Goal: Information Seeking & Learning: Learn about a topic

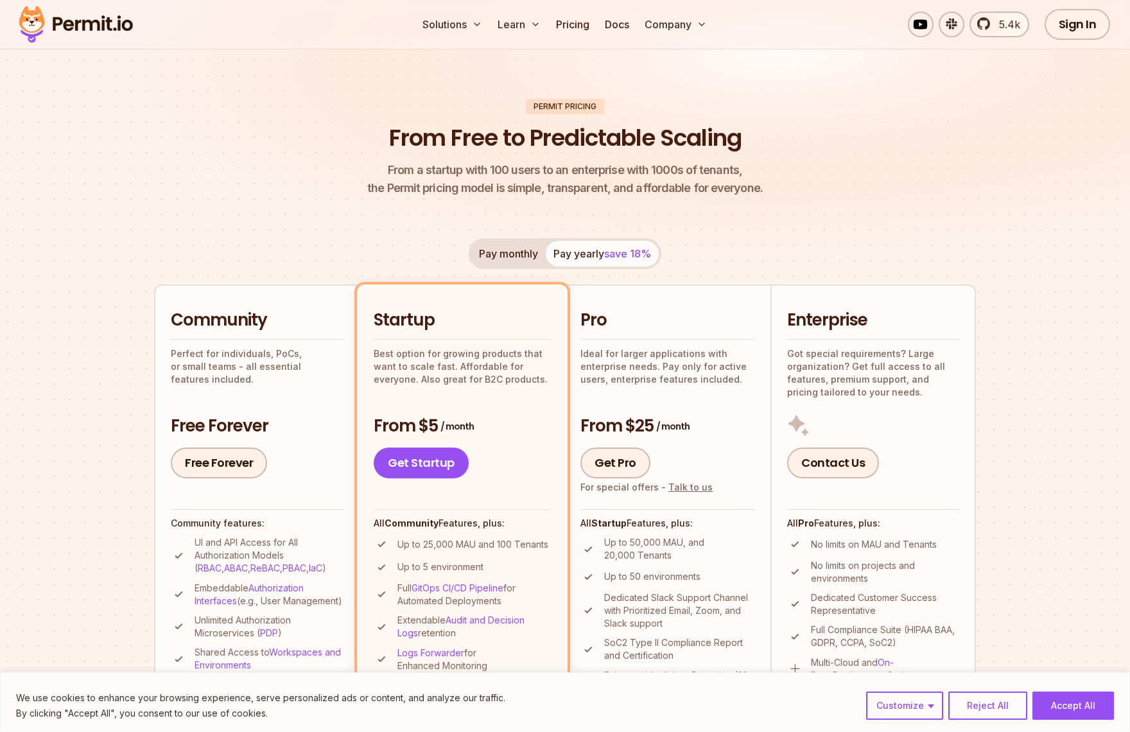
scroll to position [279, 0]
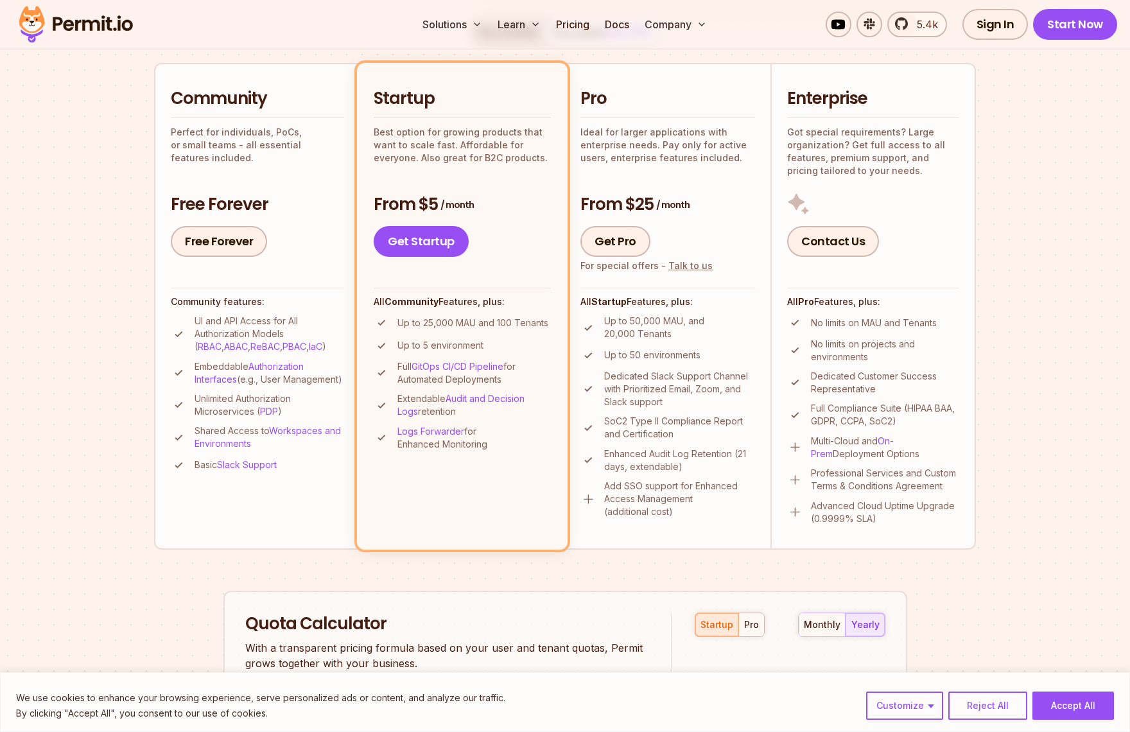
click at [692, 122] on div "Pro Ideal for larger applications with enterprise needs. Pay only for active us…" at bounding box center [667, 125] width 175 height 76
drag, startPoint x: 587, startPoint y: 135, endPoint x: 695, endPoint y: 173, distance: 115.1
click at [695, 173] on div "Pro Ideal for larger applications with enterprise needs. Pay only for active us…" at bounding box center [667, 171] width 175 height 169
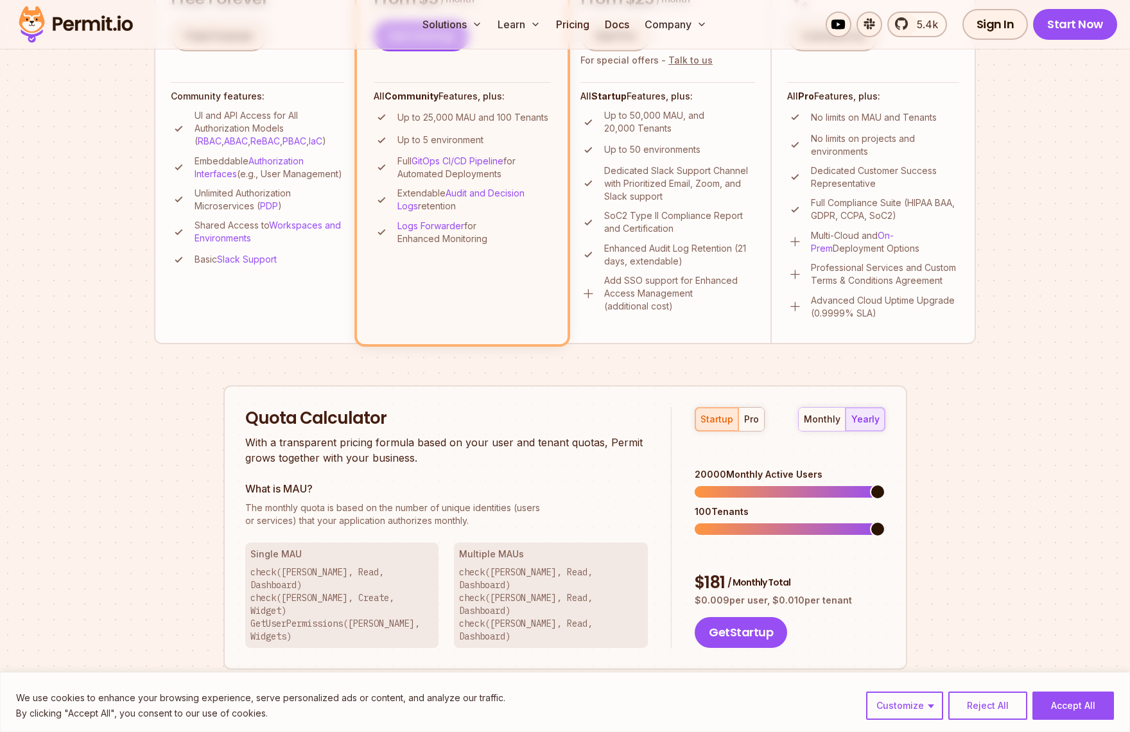
click at [885, 484] on span at bounding box center [877, 491] width 15 height 15
click at [866, 422] on div "monthly yearly" at bounding box center [841, 419] width 87 height 24
click at [820, 426] on button "monthly" at bounding box center [822, 419] width 47 height 23
click at [861, 419] on div "yearly" at bounding box center [865, 419] width 28 height 13
click at [746, 417] on div "pro" at bounding box center [751, 419] width 15 height 13
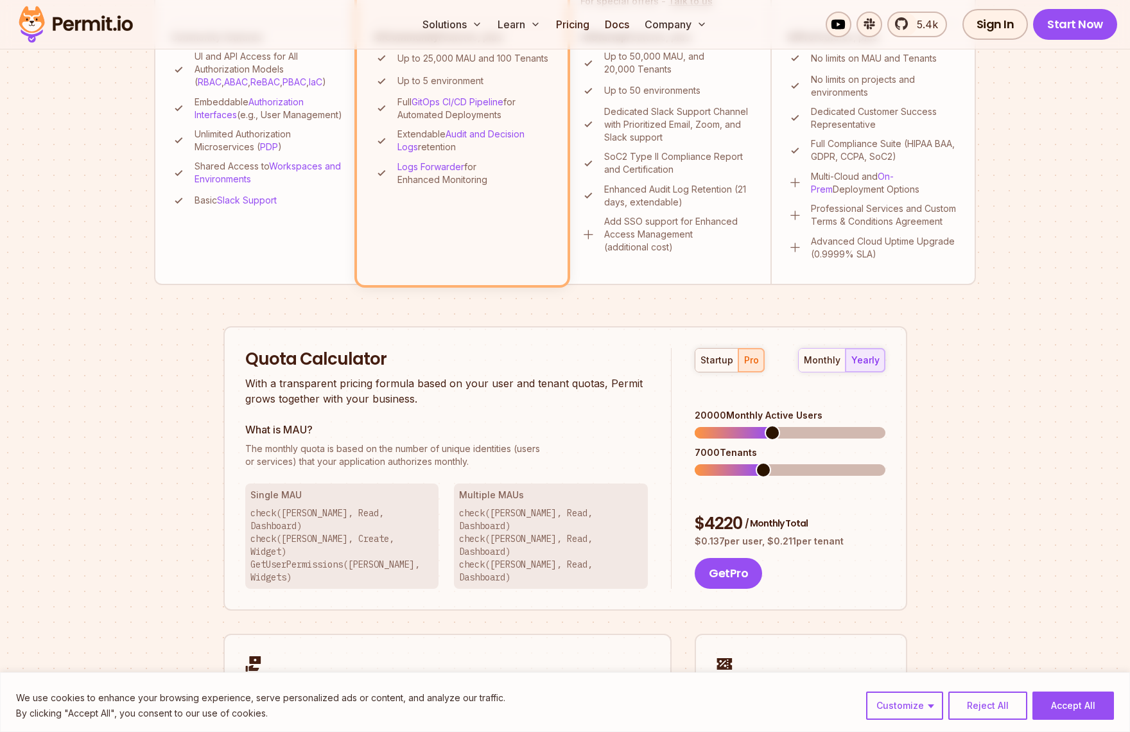
scroll to position [478, 0]
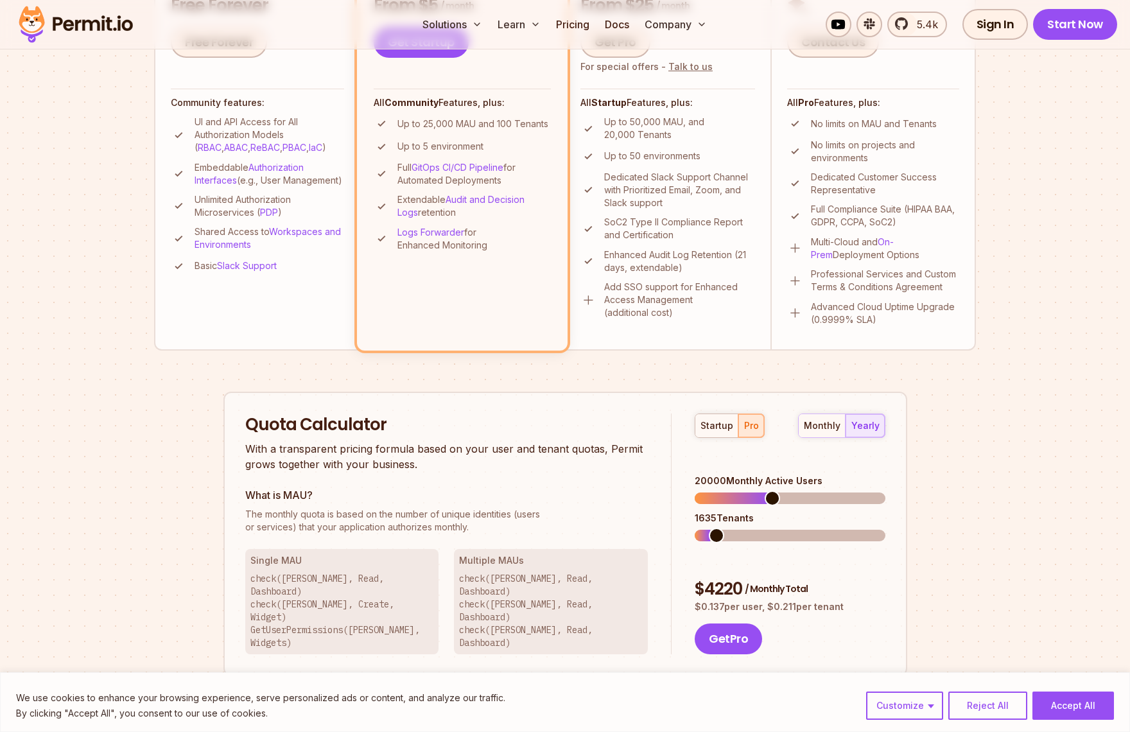
click at [709, 528] on span at bounding box center [716, 535] width 15 height 15
click at [704, 528] on span at bounding box center [711, 535] width 15 height 15
click at [788, 490] on span at bounding box center [780, 497] width 15 height 15
click at [885, 493] on span at bounding box center [877, 497] width 15 height 15
click at [793, 392] on div "Quota Calculator With a transparent pricing formula based on your user and tena…" at bounding box center [565, 643] width 684 height 502
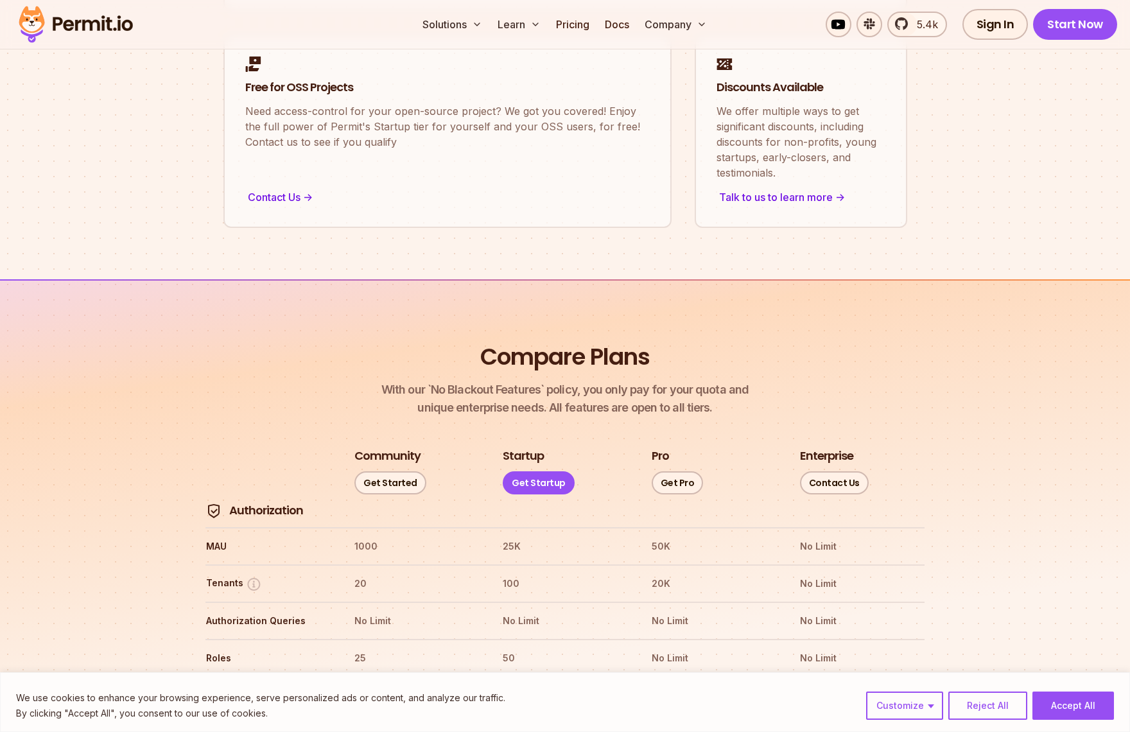
scroll to position [1292, 0]
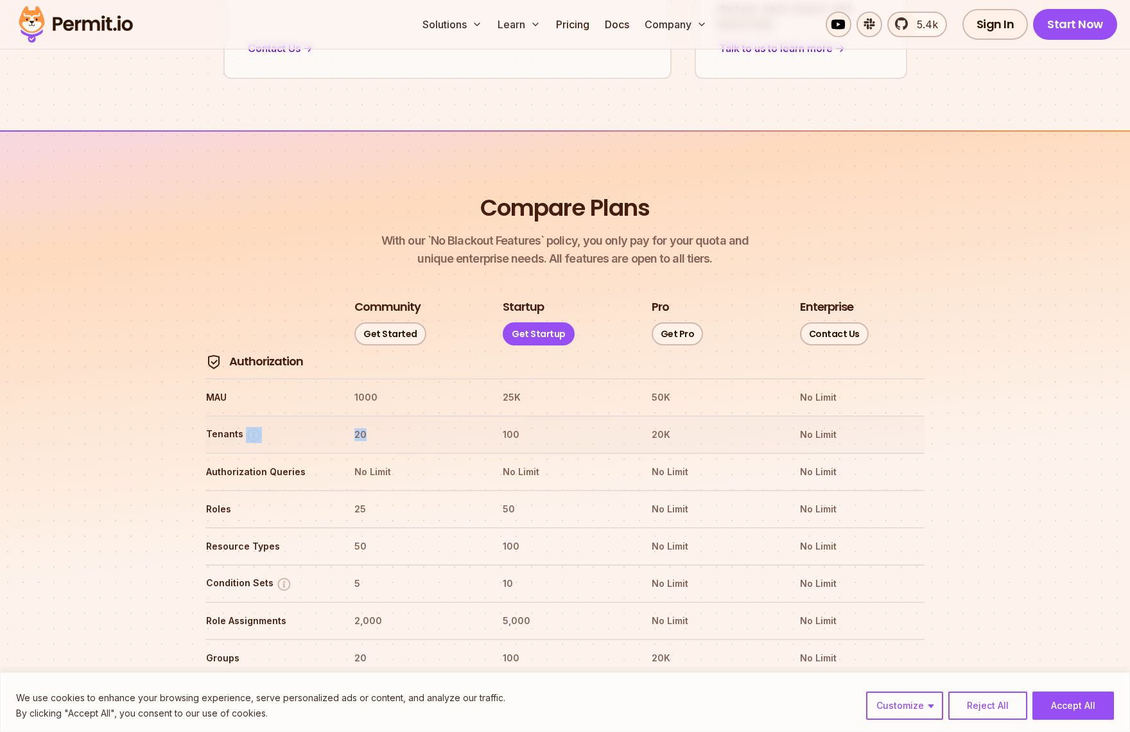
drag, startPoint x: 415, startPoint y: 402, endPoint x: 334, endPoint y: 408, distance: 80.4
click at [334, 415] on tr "Tenants 20 100 20K No Limit" at bounding box center [564, 433] width 719 height 37
drag, startPoint x: 678, startPoint y: 400, endPoint x: 615, endPoint y: 399, distance: 63.6
click at [615, 415] on tr "Tenants 20 100 20K No Limit" at bounding box center [564, 433] width 719 height 37
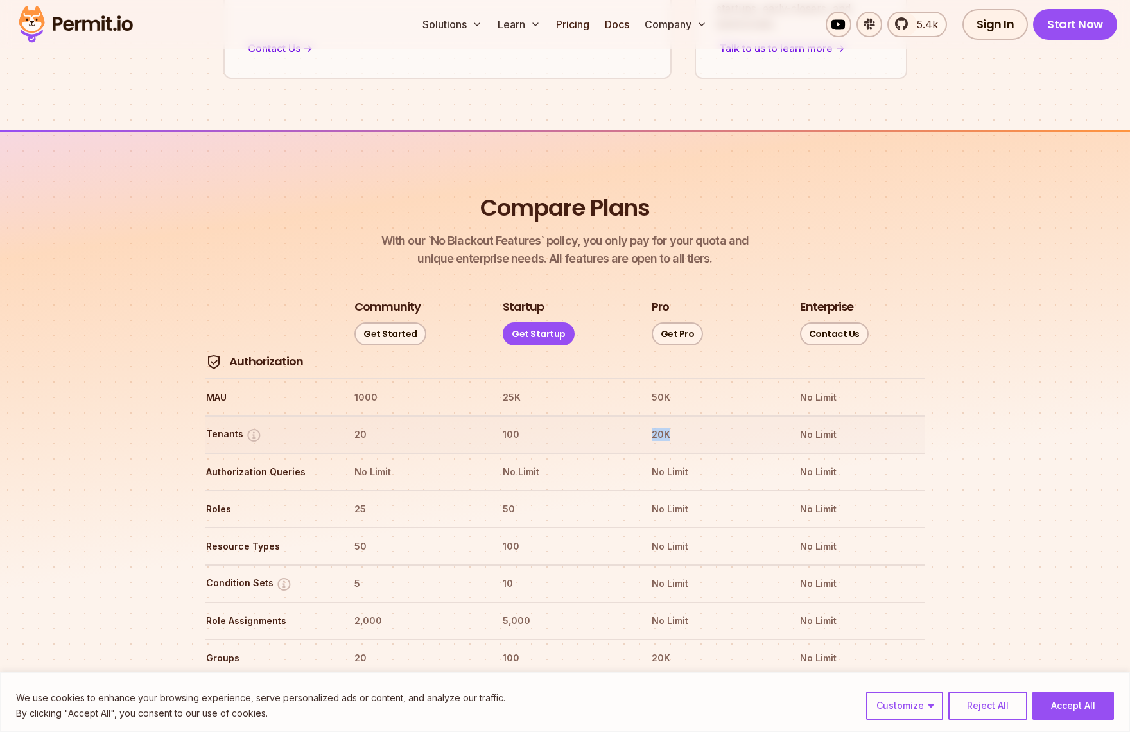
click at [615, 424] on th "100" at bounding box center [564, 434] width 125 height 21
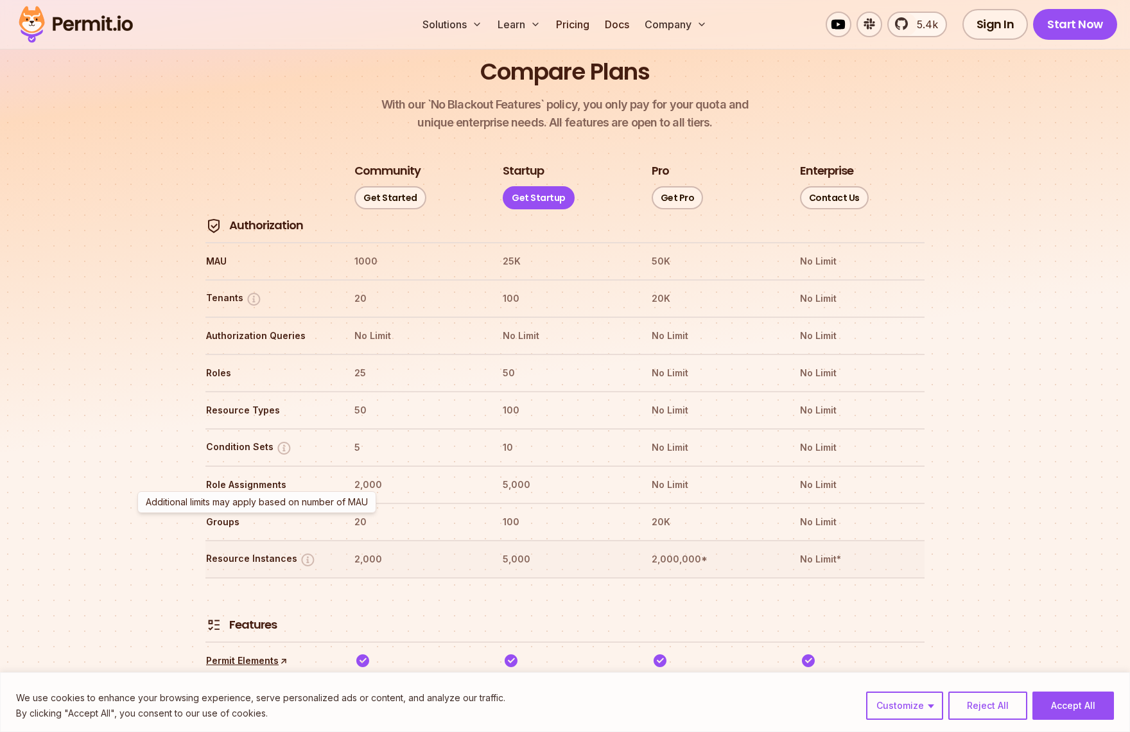
click at [303, 551] on img at bounding box center [308, 559] width 16 height 16
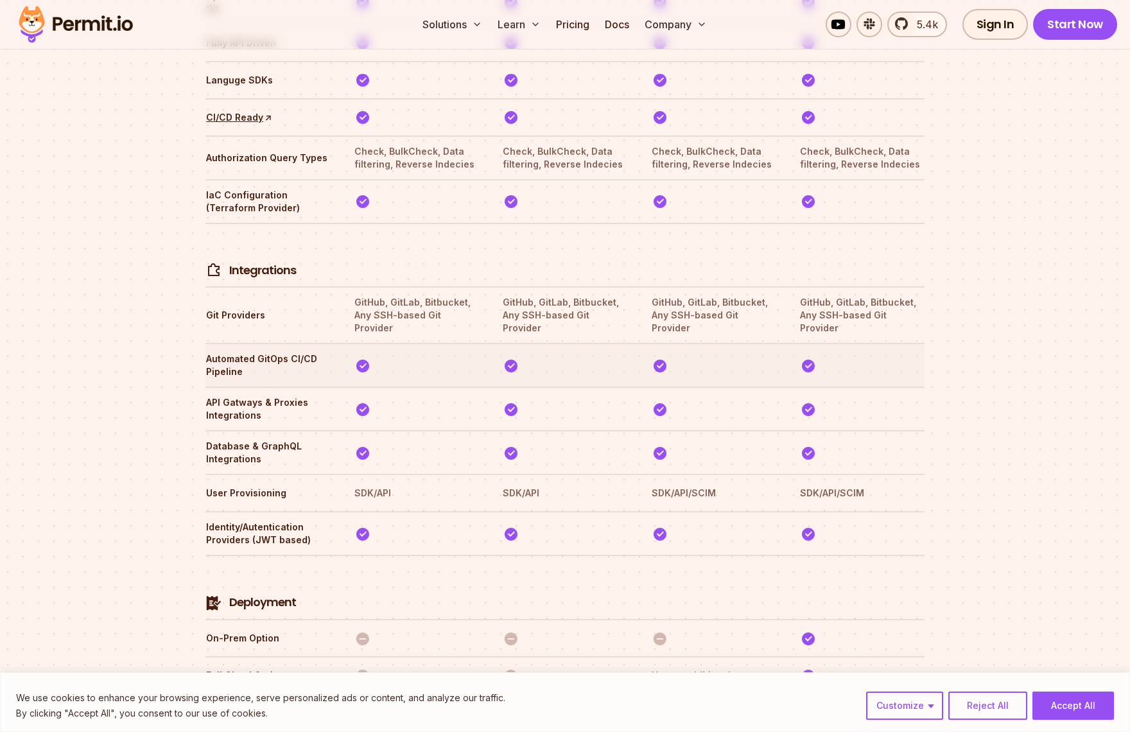
scroll to position [2543, 0]
